Goal: Check status: Check status

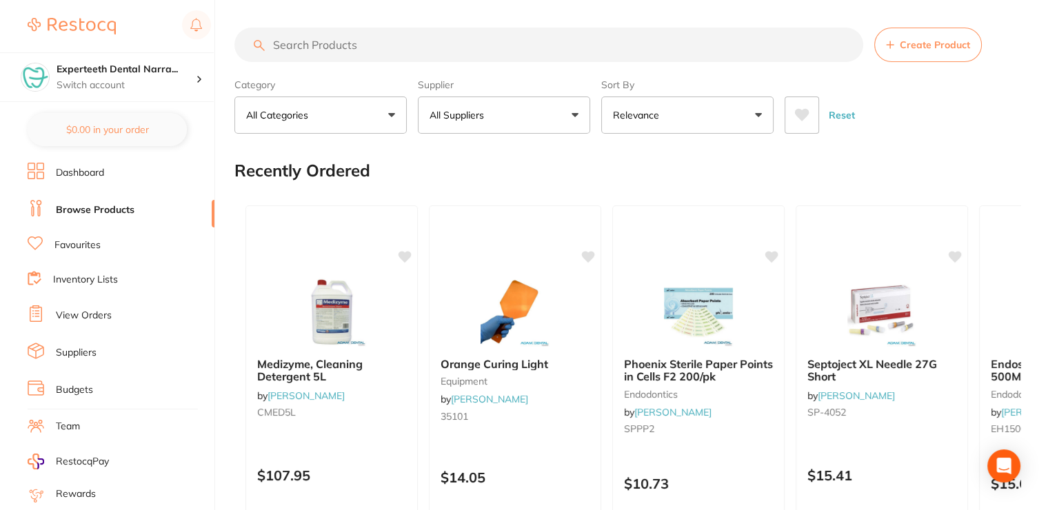
click at [90, 311] on link "View Orders" at bounding box center [84, 316] width 56 height 14
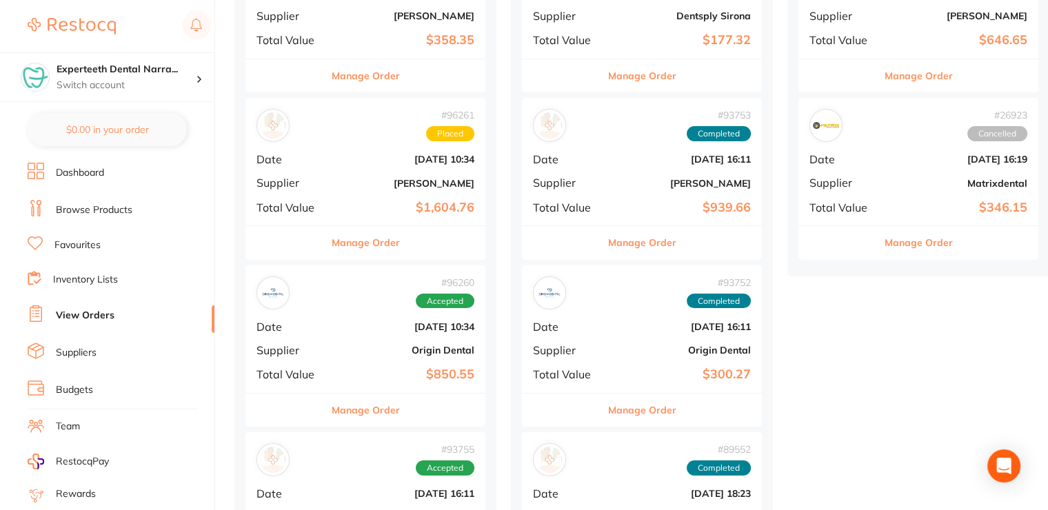
scroll to position [276, 0]
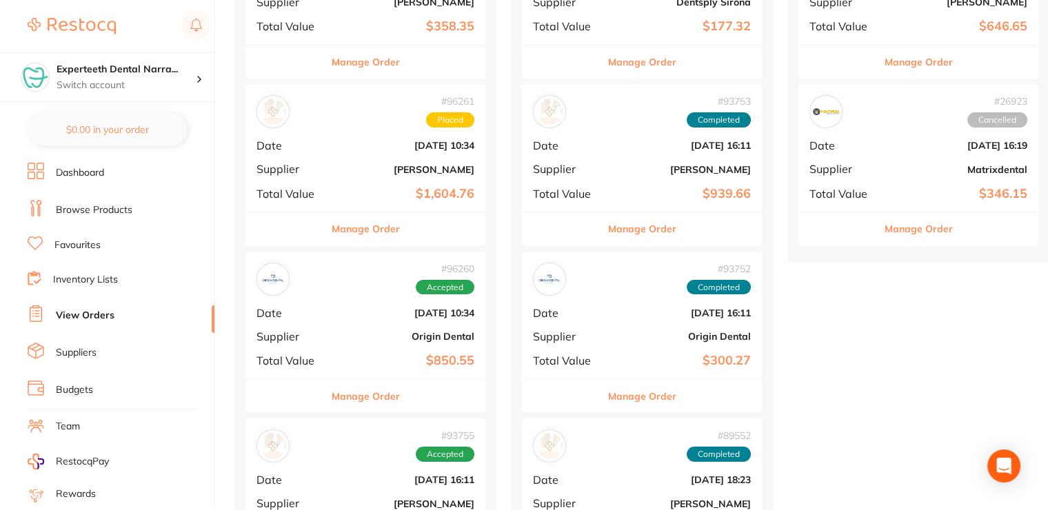
click at [374, 173] on b "[PERSON_NAME]" at bounding box center [406, 169] width 138 height 11
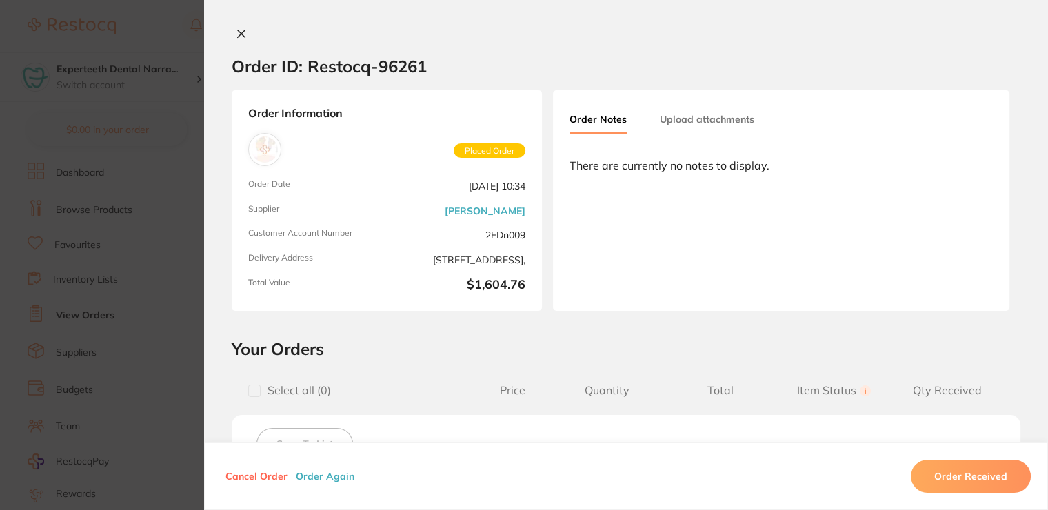
click at [238, 35] on icon at bounding box center [241, 33] width 11 height 11
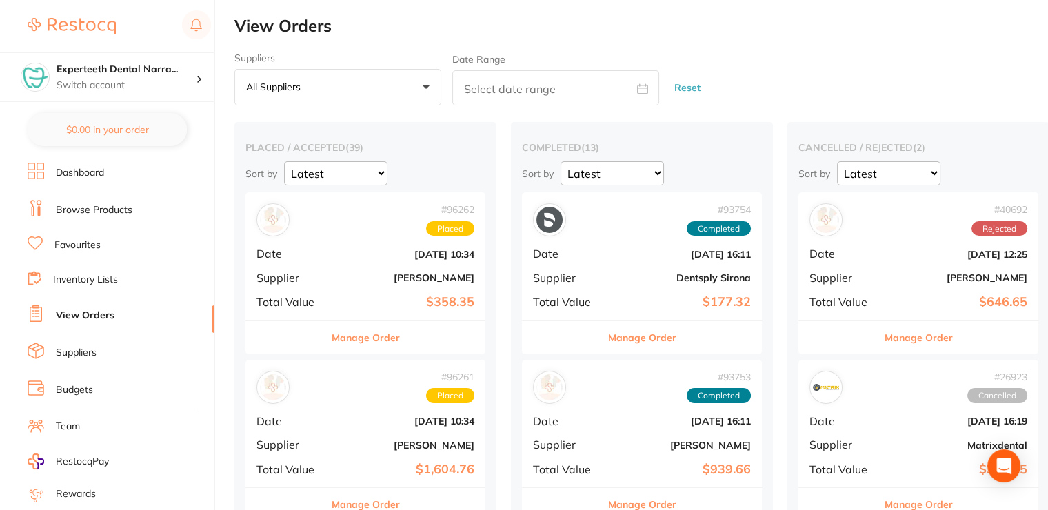
click at [377, 253] on b "[DATE] 10:34" at bounding box center [406, 254] width 138 height 11
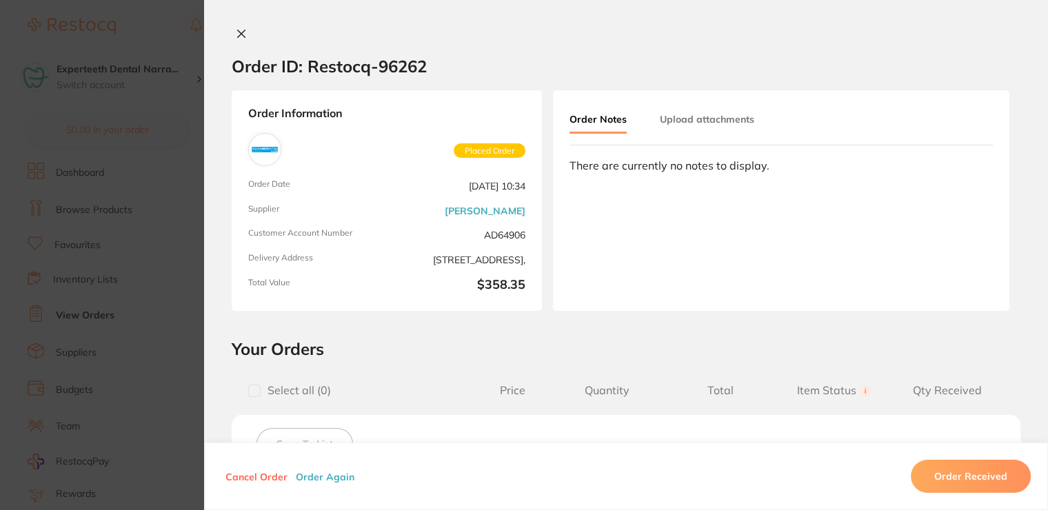
click at [238, 32] on icon at bounding box center [241, 33] width 11 height 11
